Goal: Navigation & Orientation: Find specific page/section

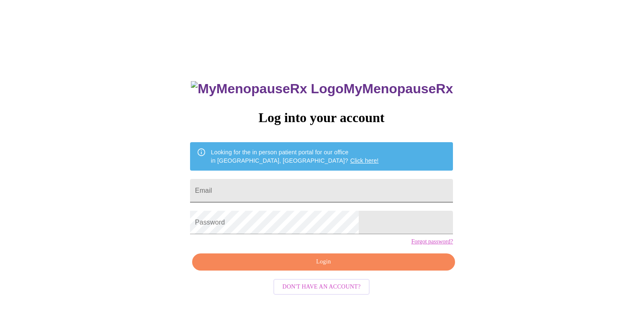
click at [335, 186] on input "Email" at bounding box center [321, 190] width 263 height 23
type input "pebbletrailz5@att.net"
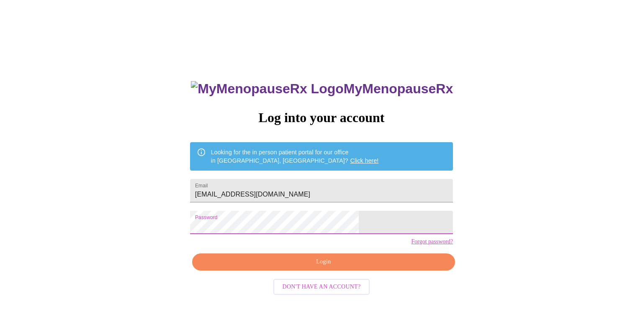
click at [323, 268] on span "Login" at bounding box center [324, 262] width 244 height 10
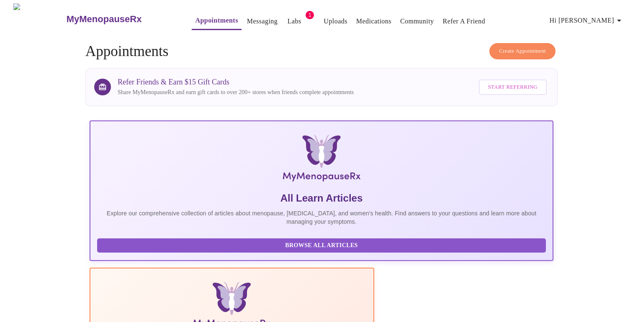
click at [288, 17] on link "Labs" at bounding box center [295, 21] width 14 height 12
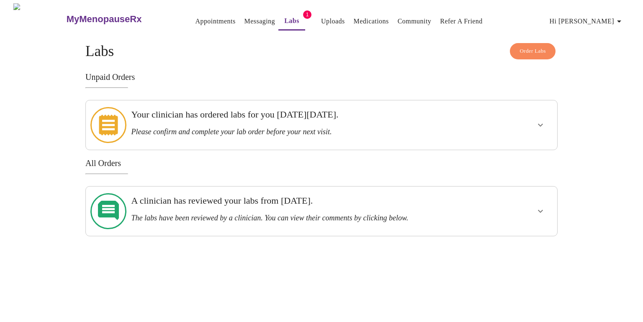
click at [354, 20] on link "Medications" at bounding box center [371, 21] width 35 height 12
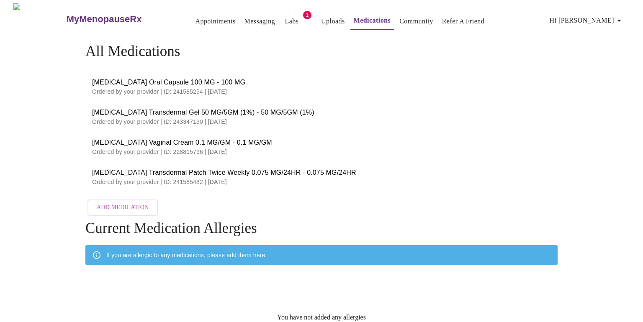
click at [401, 15] on link "Community" at bounding box center [417, 21] width 34 height 12
